Goal: Task Accomplishment & Management: Complete application form

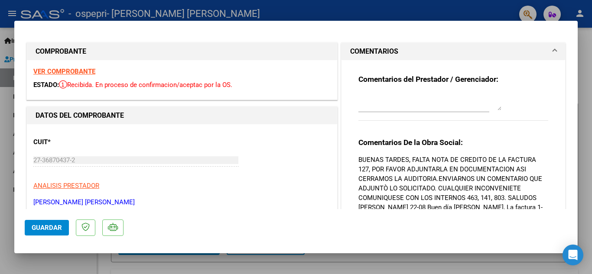
click at [442, 9] on div at bounding box center [296, 137] width 592 height 274
type input "$ 0,00"
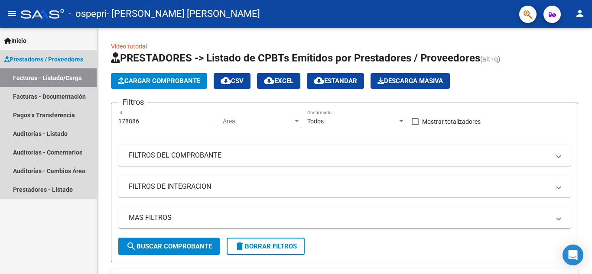
click at [87, 58] on link "Prestadores / Proveedores" at bounding box center [48, 59] width 97 height 19
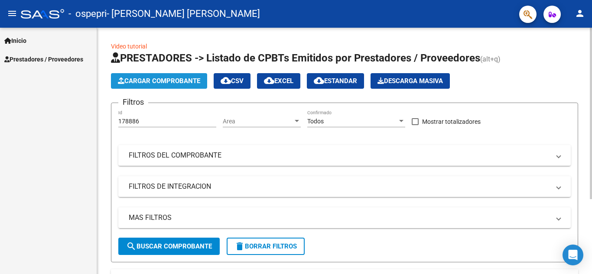
click at [141, 85] on button "Cargar Comprobante" at bounding box center [159, 81] width 96 height 16
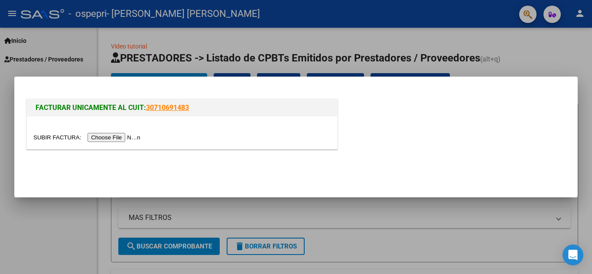
click at [120, 138] on input "file" at bounding box center [88, 137] width 110 height 9
click at [113, 136] on input "file" at bounding box center [88, 137] width 110 height 9
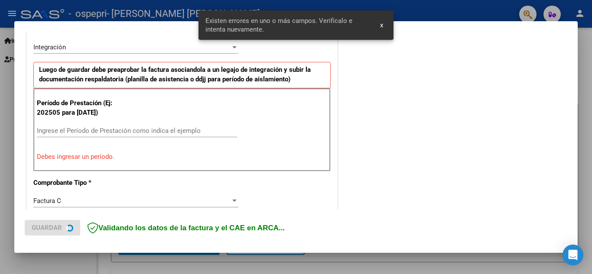
scroll to position [213, 0]
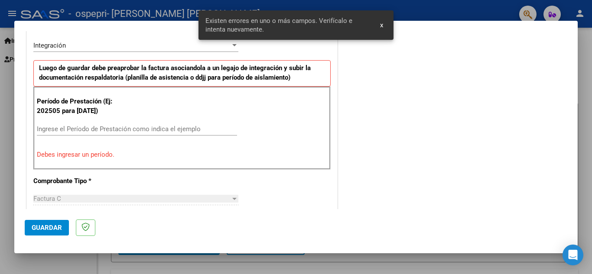
click at [60, 124] on div "Ingrese el Período de Prestación como indica el ejemplo" at bounding box center [137, 129] width 200 height 13
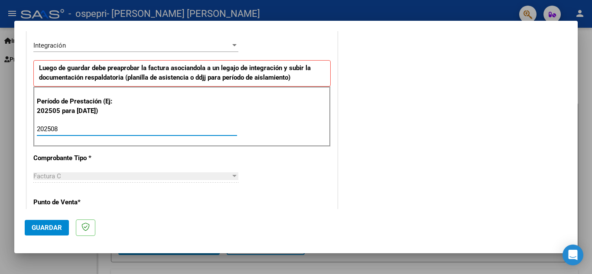
type input "202508"
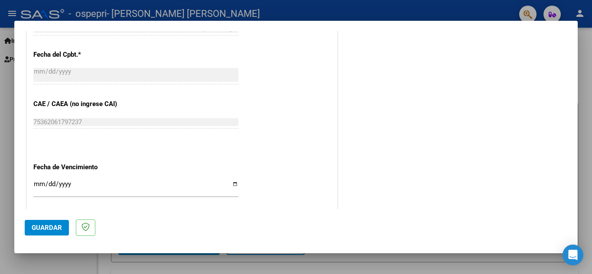
scroll to position [584, 0]
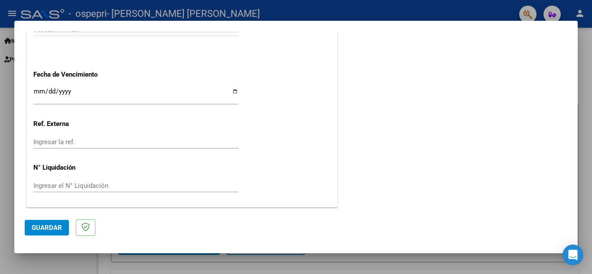
click at [74, 181] on div "Ingresar el N° Liquidación" at bounding box center [135, 185] width 205 height 13
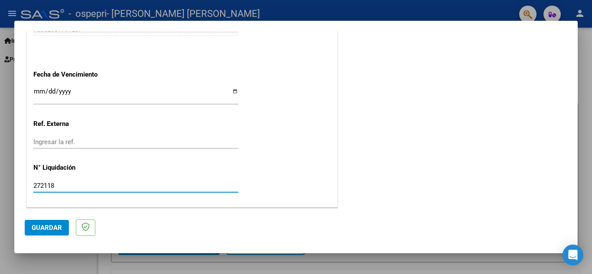
type input "272118"
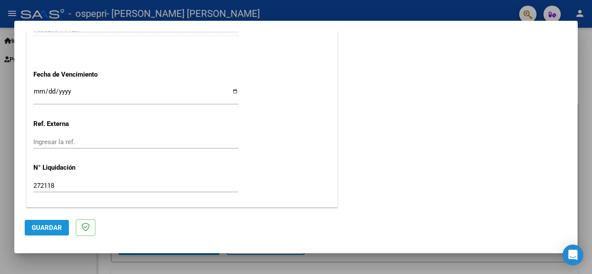
click at [51, 226] on span "Guardar" at bounding box center [47, 228] width 30 height 8
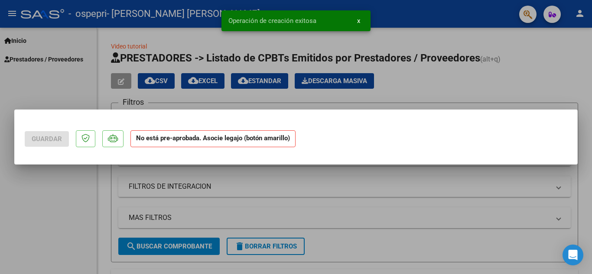
scroll to position [0, 0]
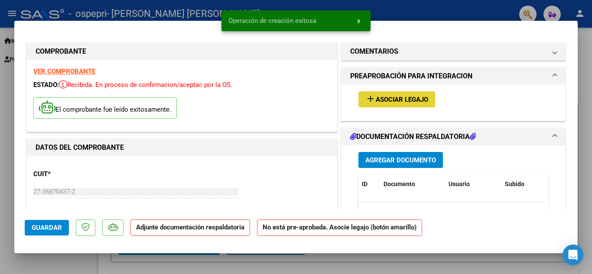
click at [404, 98] on span "Asociar Legajo" at bounding box center [402, 100] width 52 height 8
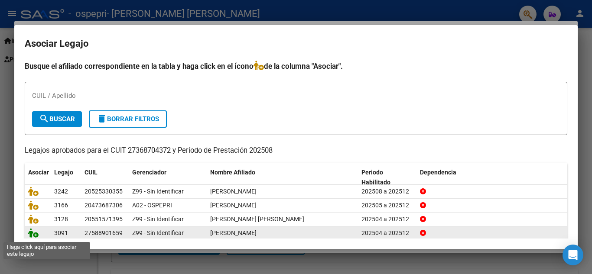
click at [33, 234] on icon at bounding box center [33, 233] width 10 height 10
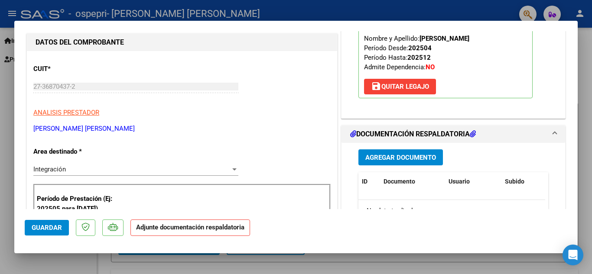
scroll to position [110, 0]
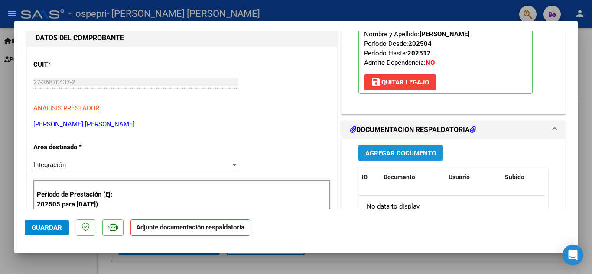
click at [409, 156] on span "Agregar Documento" at bounding box center [400, 153] width 71 height 8
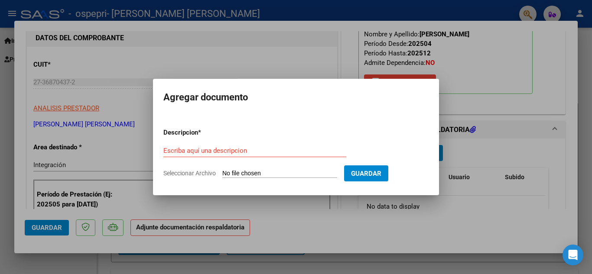
click at [286, 176] on input "Seleccionar Archivo" at bounding box center [279, 174] width 115 height 8
type input "C:\fakepath\ASISTENCIA [PERSON_NAME] 2025.pdf"
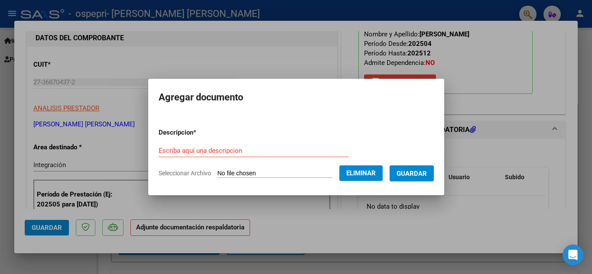
click at [245, 150] on input "Escriba aquí una descripcion" at bounding box center [254, 151] width 190 height 8
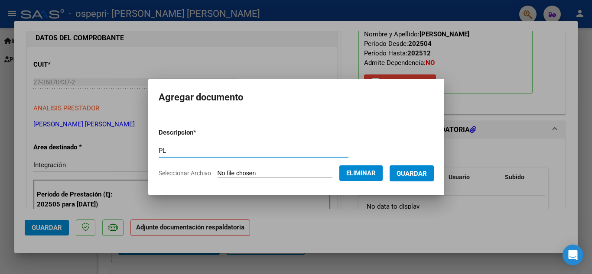
type input "P"
type input "PLANILLA DE ASISTENCIA"
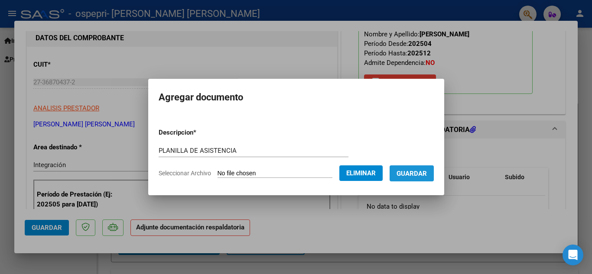
click at [417, 173] on span "Guardar" at bounding box center [411, 174] width 30 height 8
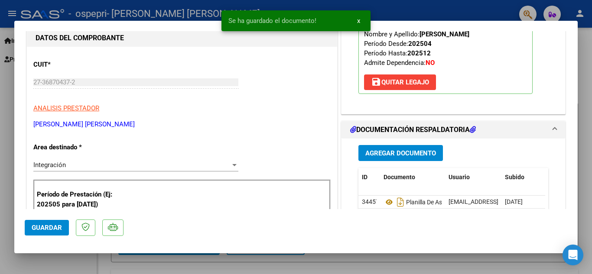
click at [151, 6] on div at bounding box center [296, 137] width 592 height 274
type input "$ 0,00"
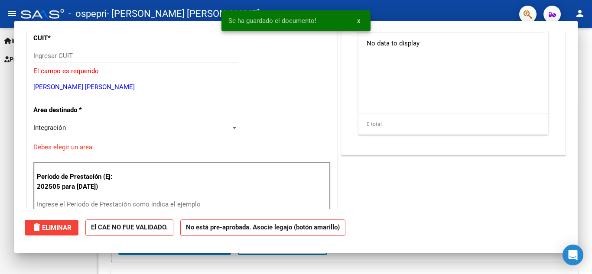
scroll to position [83, 0]
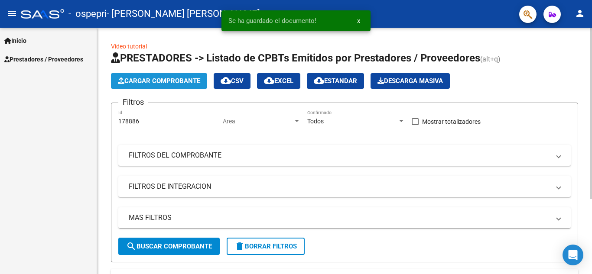
click at [153, 80] on span "Cargar Comprobante" at bounding box center [159, 81] width 82 height 8
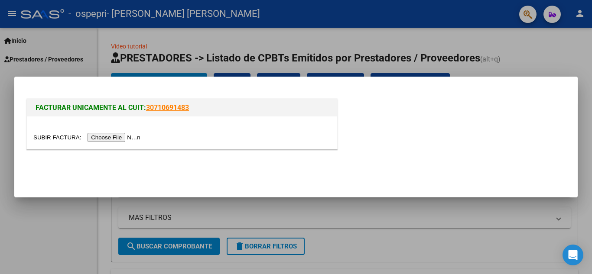
click at [120, 139] on input "file" at bounding box center [88, 137] width 110 height 9
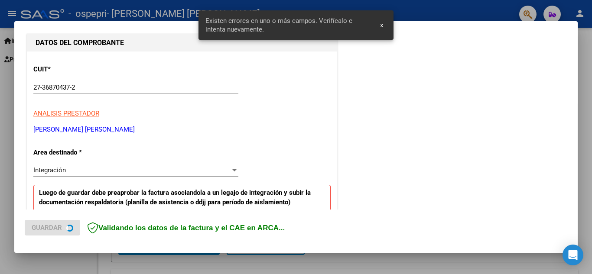
scroll to position [213, 0]
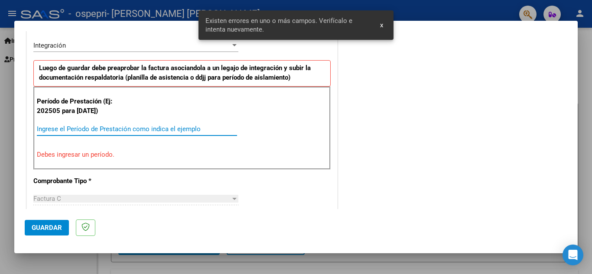
click at [64, 129] on input "Ingrese el Período de Prestación como indica el ejemplo" at bounding box center [137, 129] width 200 height 8
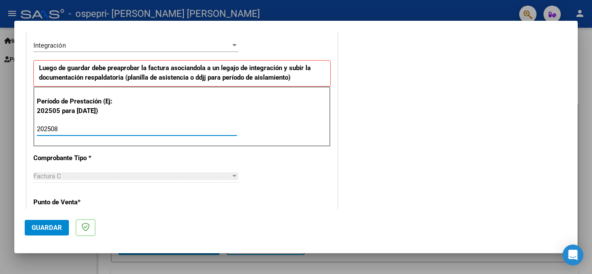
type input "202508"
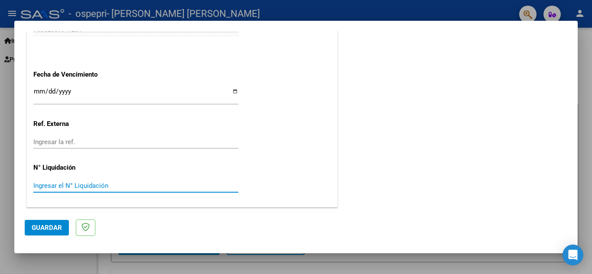
click at [147, 185] on input "Ingresar el N° Liquidación" at bounding box center [135, 186] width 205 height 8
type input "272116"
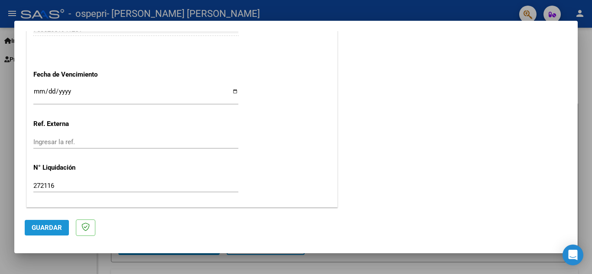
click at [32, 226] on span "Guardar" at bounding box center [47, 228] width 30 height 8
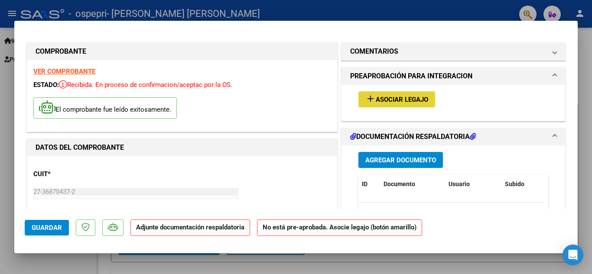
click at [395, 98] on span "Asociar Legajo" at bounding box center [402, 100] width 52 height 8
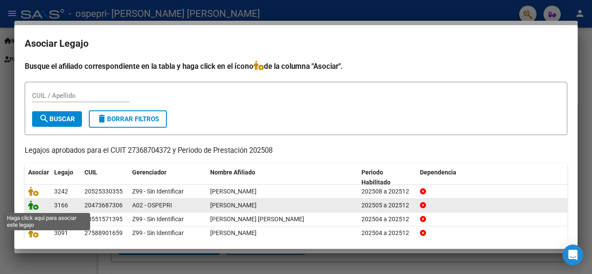
click at [35, 207] on icon at bounding box center [33, 206] width 10 height 10
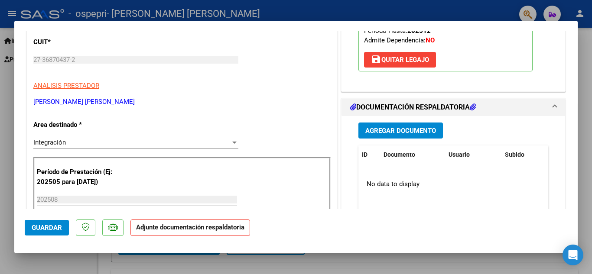
scroll to position [130, 0]
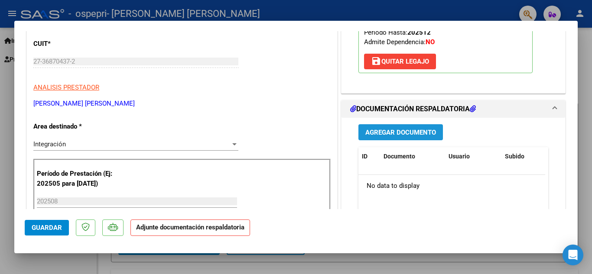
click at [398, 133] on span "Agregar Documento" at bounding box center [400, 133] width 71 height 8
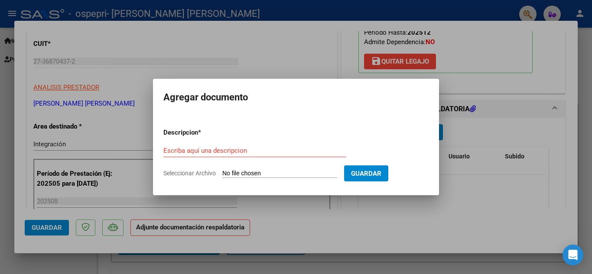
click at [257, 173] on input "Seleccionar Archivo" at bounding box center [279, 174] width 115 height 8
type input "C:\fakepath\ASISTENCIA [PERSON_NAME] [DATE].pdf"
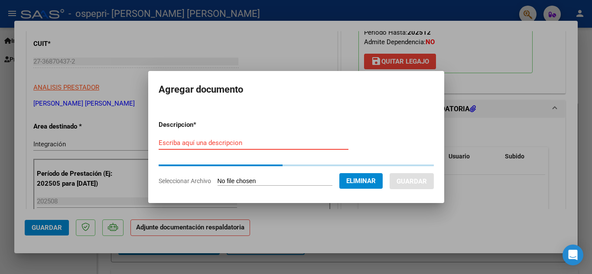
click at [222, 141] on input "Escriba aquí una descripcion" at bounding box center [254, 143] width 190 height 8
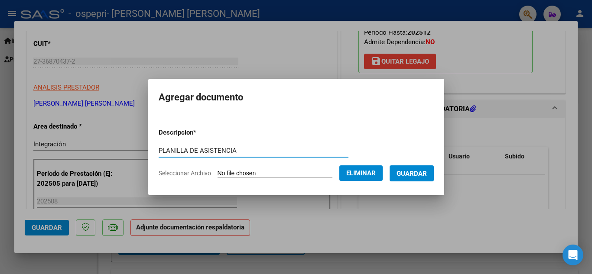
type input "PLANILLA DE ASISTENCIA"
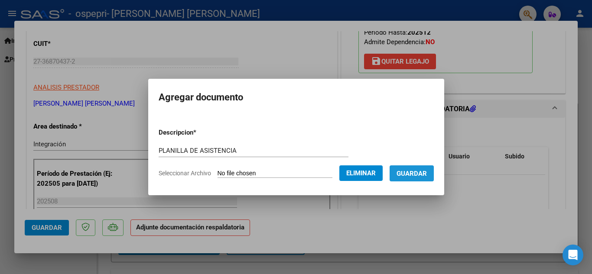
click at [412, 174] on span "Guardar" at bounding box center [411, 174] width 30 height 8
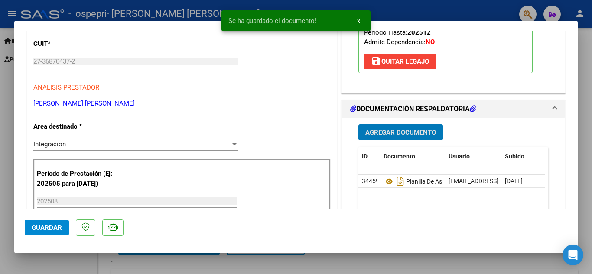
click at [149, 14] on div at bounding box center [296, 137] width 592 height 274
type input "$ 0,00"
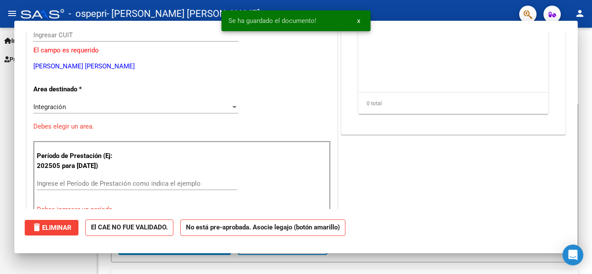
scroll to position [104, 0]
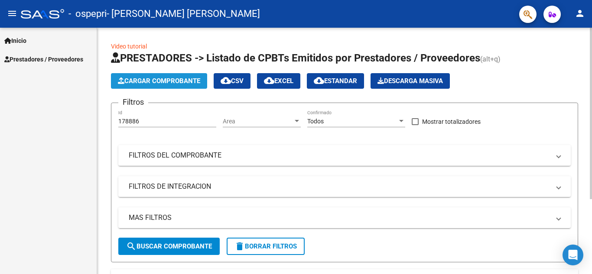
click at [150, 77] on span "Cargar Comprobante" at bounding box center [159, 81] width 82 height 8
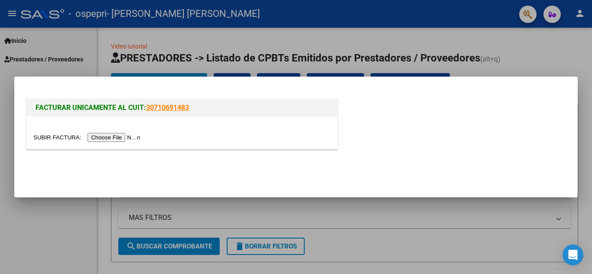
click at [118, 136] on input "file" at bounding box center [88, 137] width 110 height 9
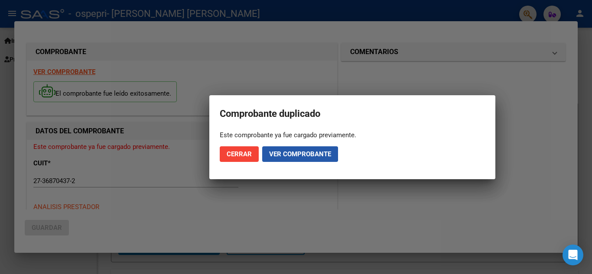
click at [284, 152] on span "Ver comprobante" at bounding box center [300, 154] width 62 height 8
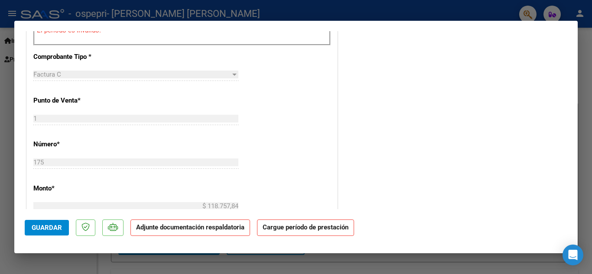
scroll to position [210, 0]
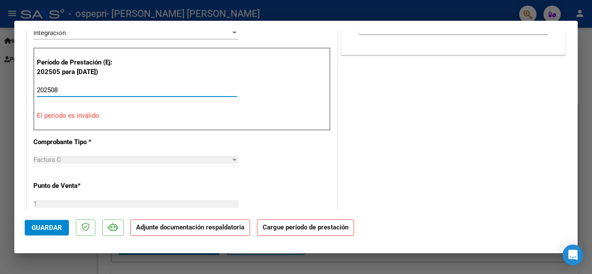
click at [67, 91] on input "202508" at bounding box center [137, 90] width 200 height 8
type input "2"
type input "202508"
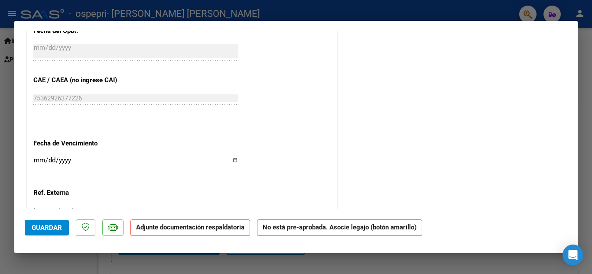
scroll to position [543, 0]
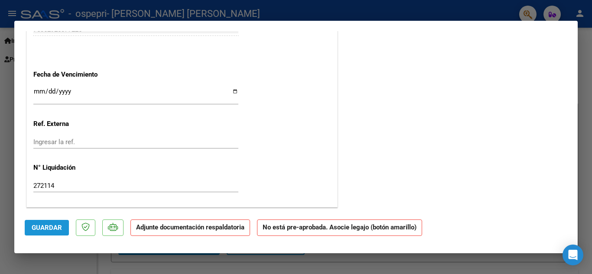
click at [51, 231] on span "Guardar" at bounding box center [47, 228] width 30 height 8
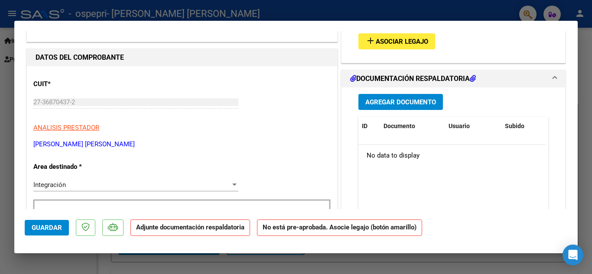
scroll to position [0, 0]
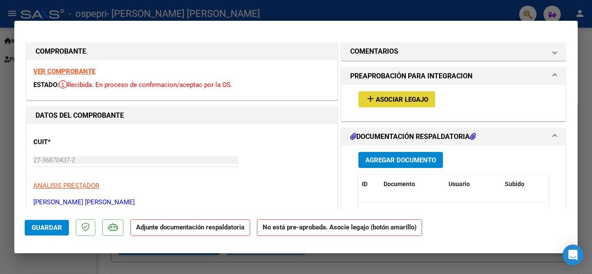
click at [405, 99] on span "Asociar Legajo" at bounding box center [402, 100] width 52 height 8
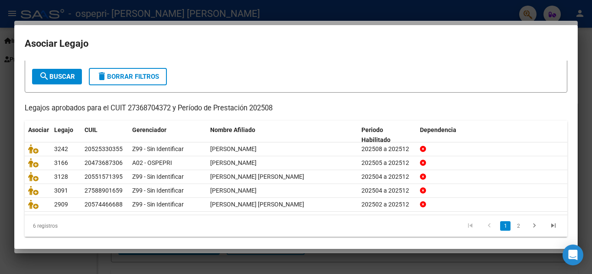
scroll to position [50, 0]
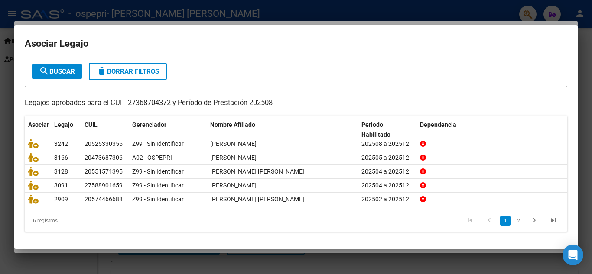
click at [41, 220] on div "6 registros" at bounding box center [78, 221] width 107 height 22
click at [514, 220] on link "2" at bounding box center [518, 221] width 10 height 10
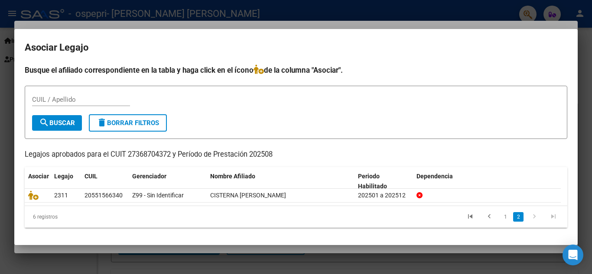
scroll to position [0, 0]
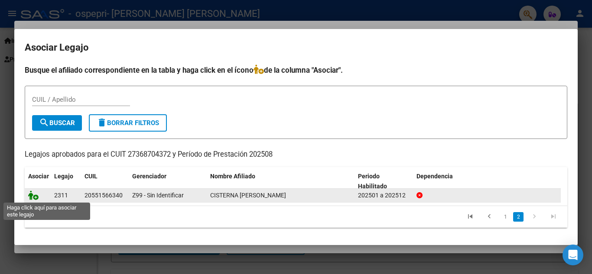
click at [35, 198] on icon at bounding box center [33, 196] width 10 height 10
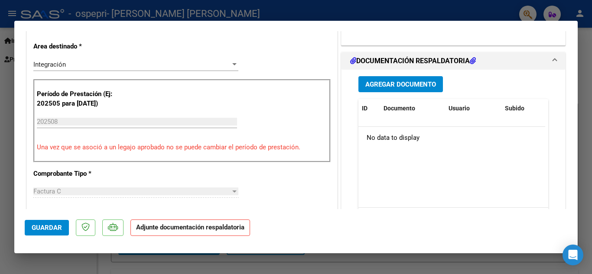
scroll to position [181, 0]
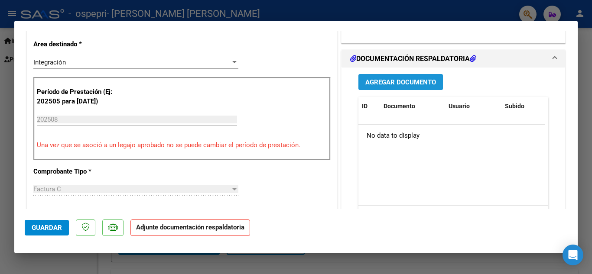
click at [392, 81] on span "Agregar Documento" at bounding box center [400, 82] width 71 height 8
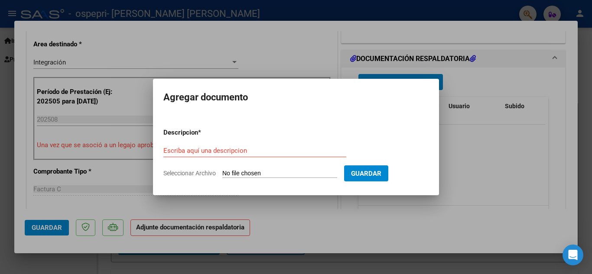
click at [270, 174] on input "Seleccionar Archivo" at bounding box center [279, 174] width 115 height 8
type input "C:\fakepath\ASISTENCIA CISTERNA [DATE].pdf"
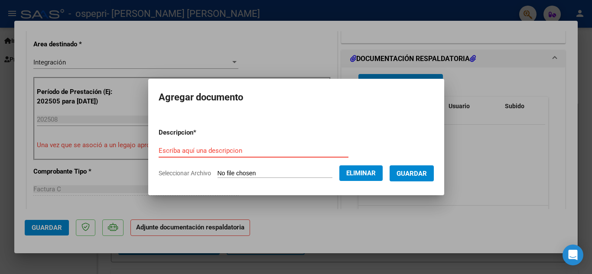
click at [179, 150] on input "Escriba aquí una descripcion" at bounding box center [254, 151] width 190 height 8
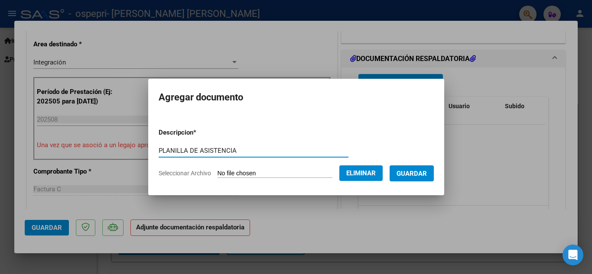
type input "PLANILLA DE ASISTENCIA"
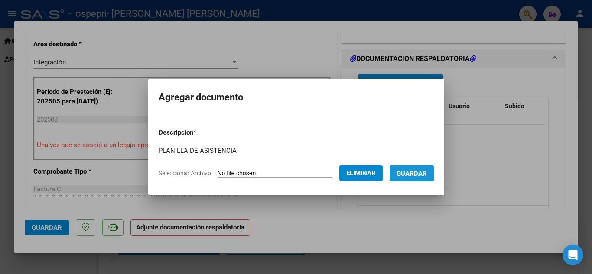
click at [417, 172] on span "Guardar" at bounding box center [411, 174] width 30 height 8
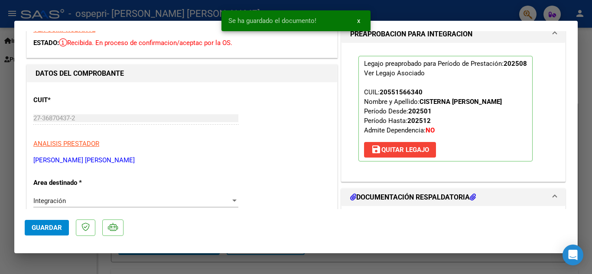
scroll to position [0, 0]
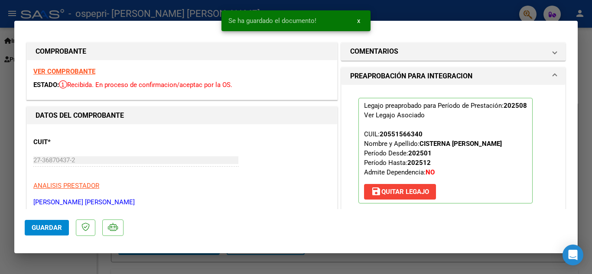
click at [180, 14] on div at bounding box center [296, 137] width 592 height 274
type input "$ 0,00"
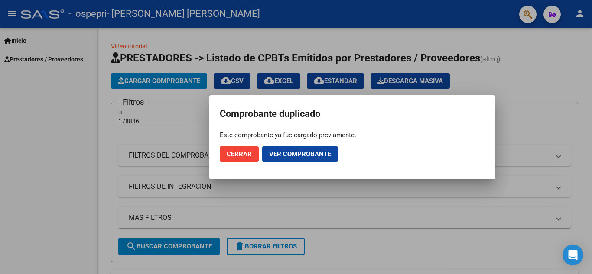
click at [188, 149] on div at bounding box center [296, 137] width 592 height 274
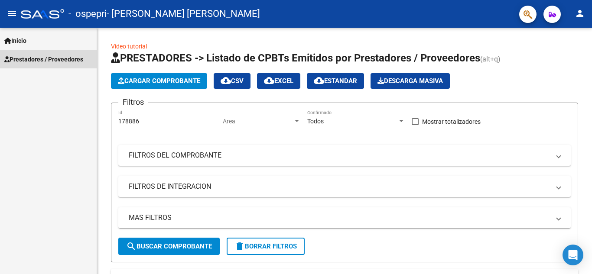
click at [69, 55] on span "Prestadores / Proveedores" at bounding box center [43, 60] width 79 height 10
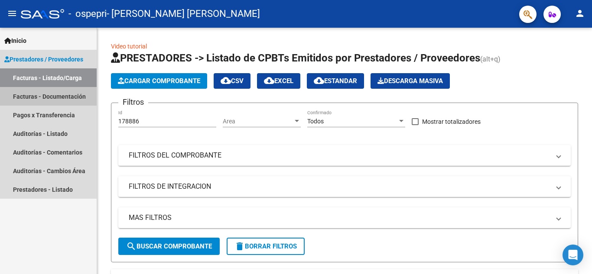
click at [41, 94] on link "Facturas - Documentación" at bounding box center [48, 96] width 97 height 19
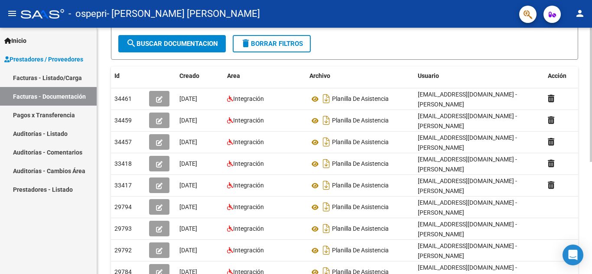
scroll to position [118, 0]
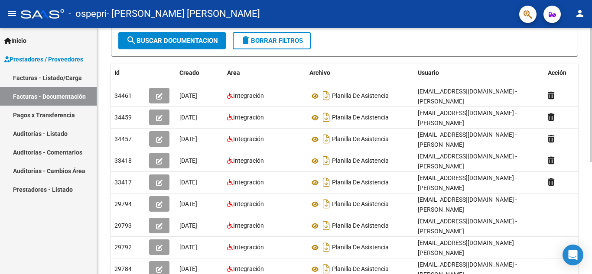
click at [591, 213] on div at bounding box center [591, 161] width 2 height 134
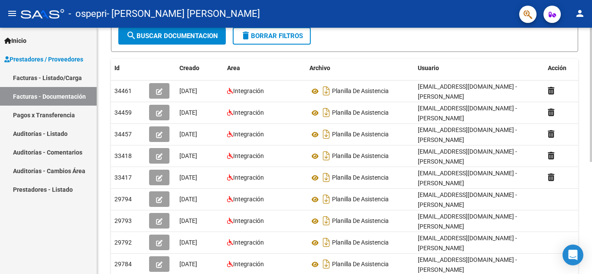
scroll to position [124, 0]
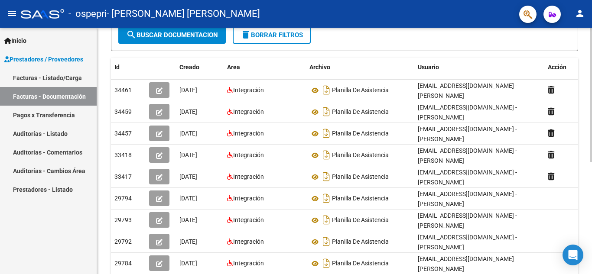
click at [591, 111] on div at bounding box center [591, 164] width 2 height 134
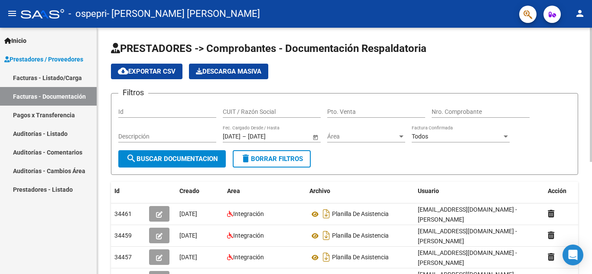
scroll to position [205, 0]
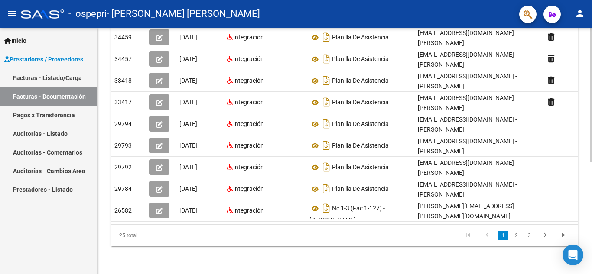
click at [587, 260] on div "PRESTADORES -> Comprobantes - Documentación Respaldatoria cloud_download Export…" at bounding box center [345, 51] width 497 height 445
